Goal: Transaction & Acquisition: Purchase product/service

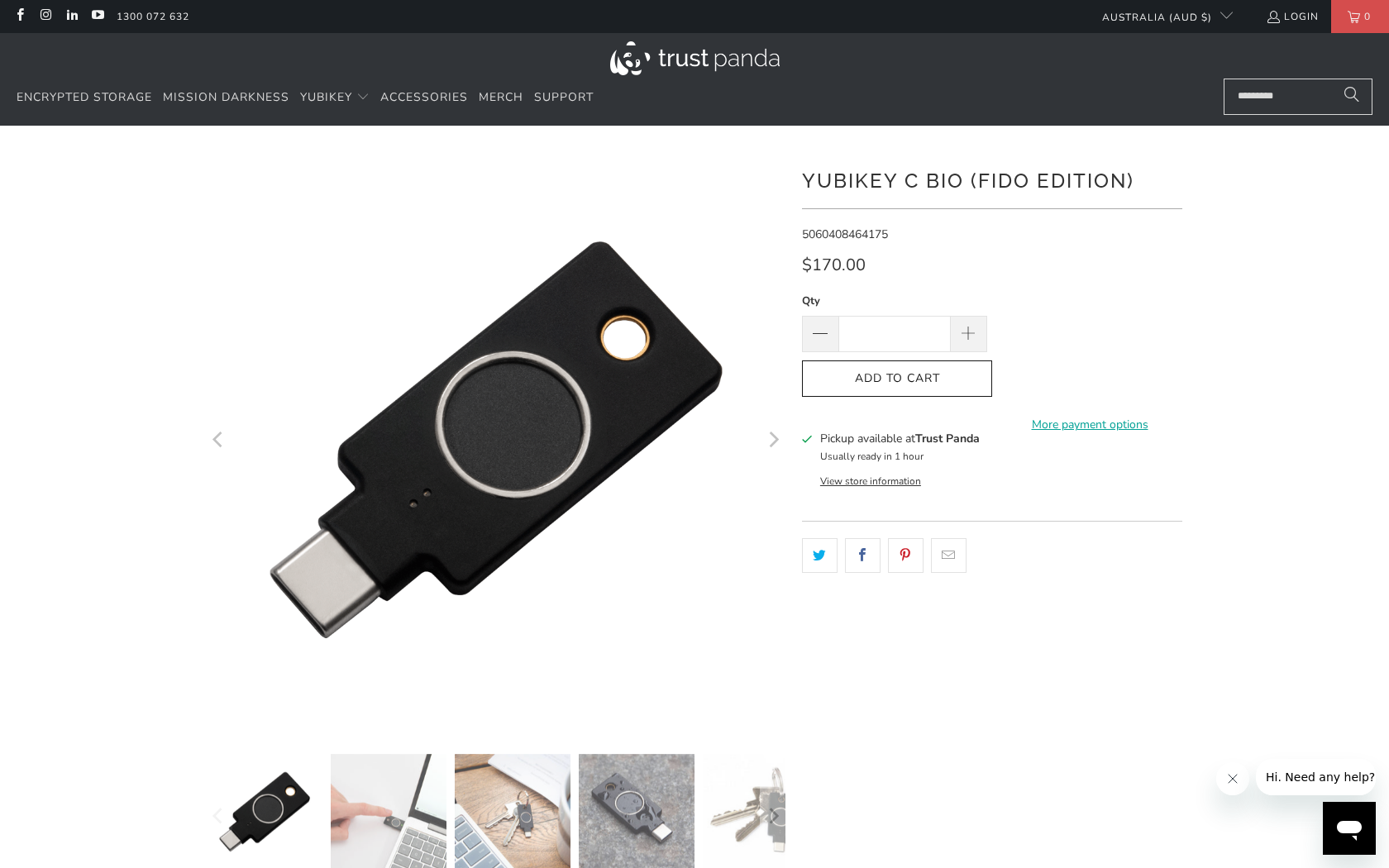
click at [400, 779] on img at bounding box center [388, 811] width 116 height 116
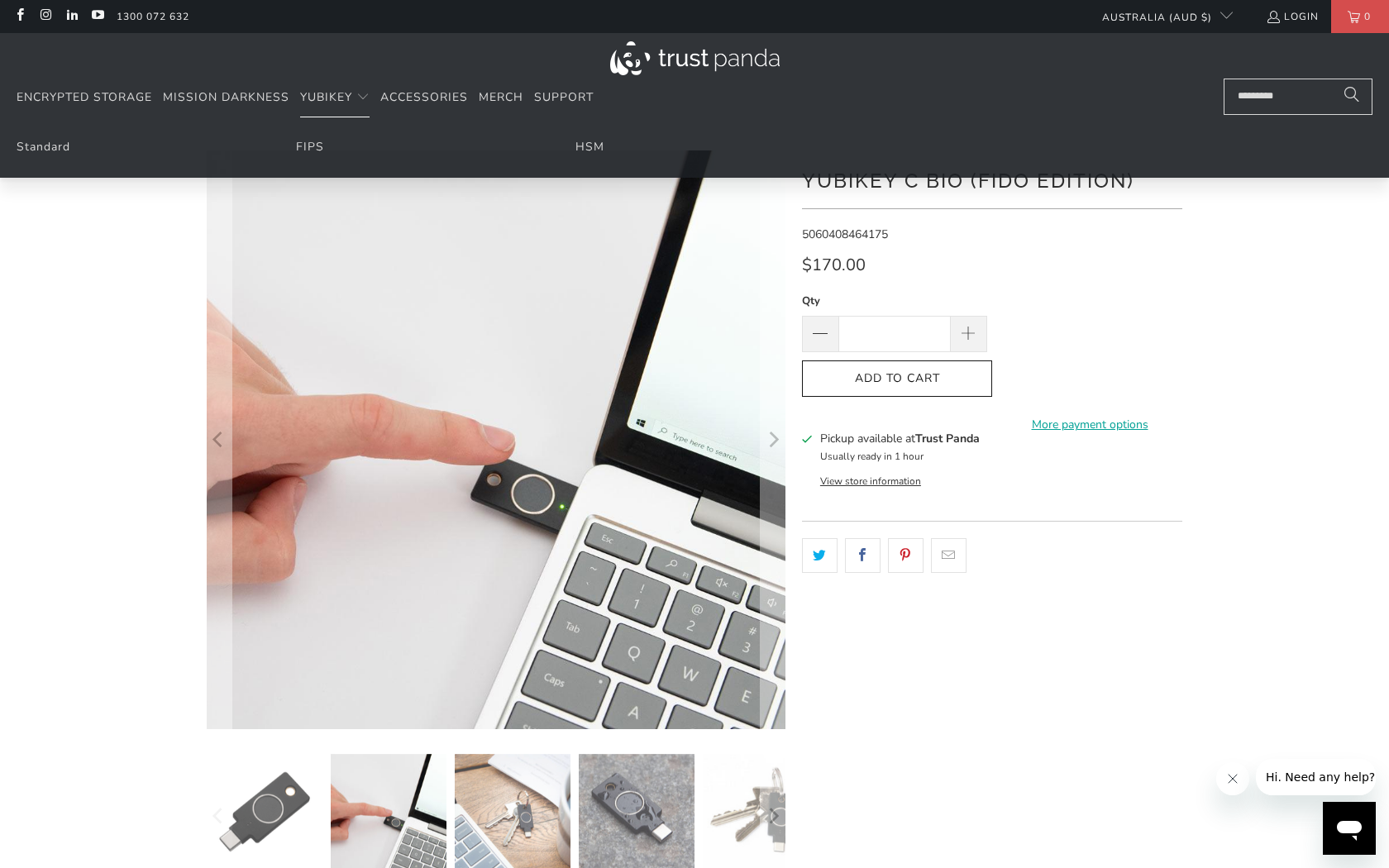
click at [719, 57] on img at bounding box center [695, 57] width 170 height 34
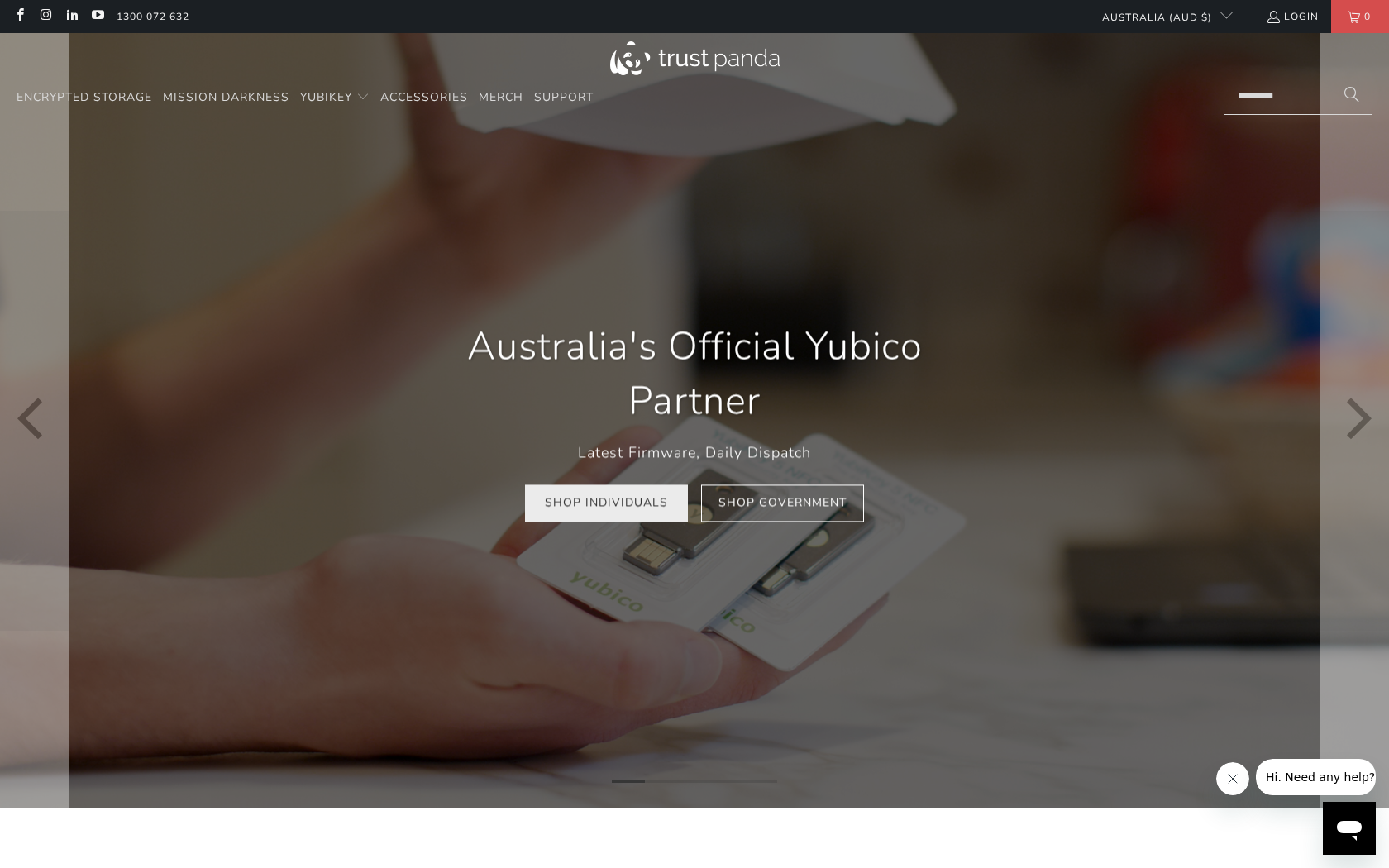
click at [626, 505] on link "Shop Individuals" at bounding box center [606, 503] width 163 height 37
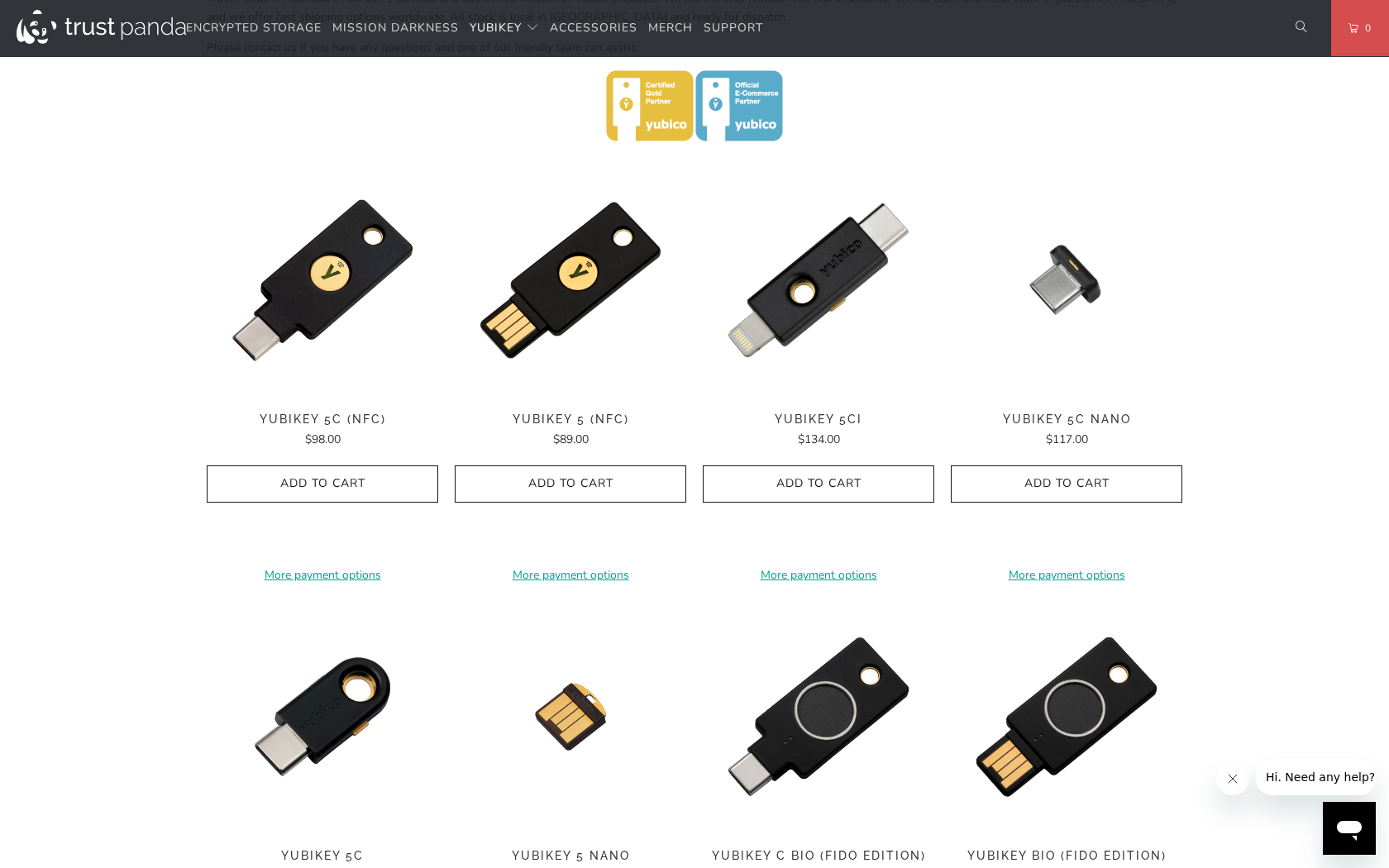
scroll to position [731, 0]
